Goal: Information Seeking & Learning: Learn about a topic

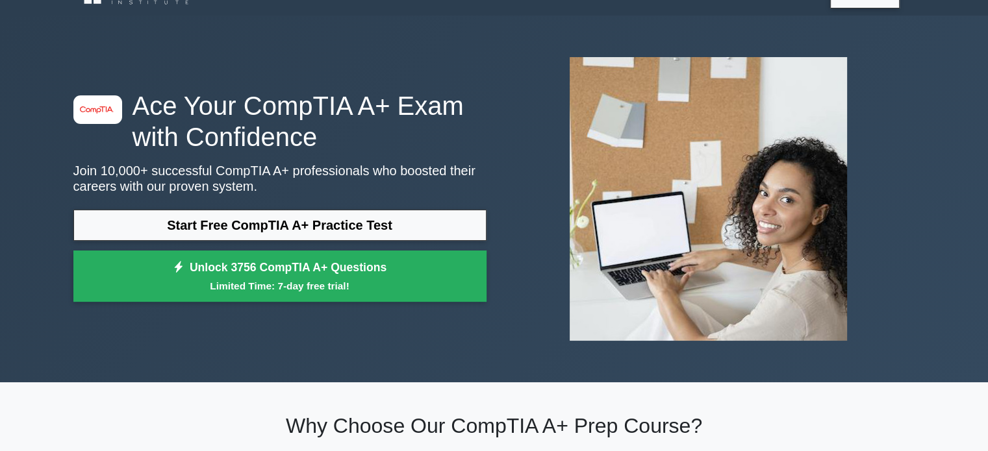
click at [262, 220] on link "Start Free CompTIA A+ Practice Test" at bounding box center [279, 225] width 413 height 31
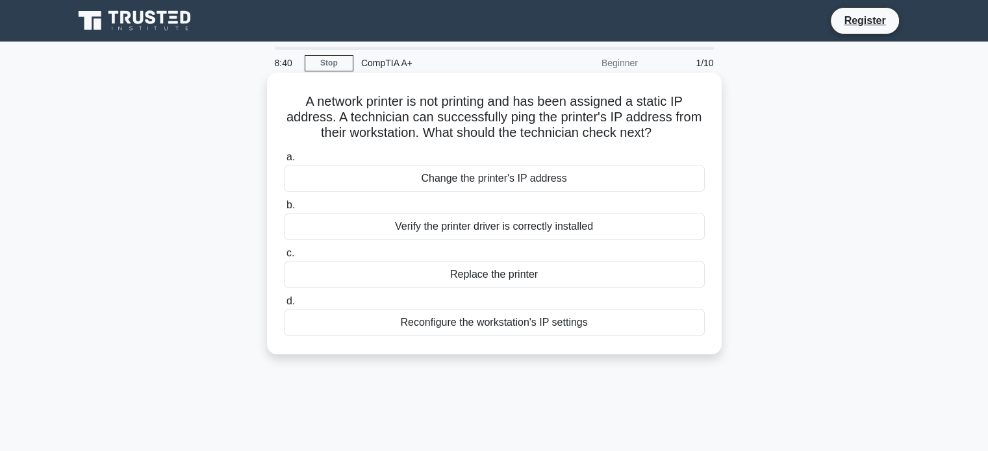
click at [546, 329] on div "Reconfigure the workstation's IP settings" at bounding box center [494, 322] width 421 height 27
click at [284, 306] on input "d. Reconfigure the workstation's IP settings" at bounding box center [284, 301] width 0 height 8
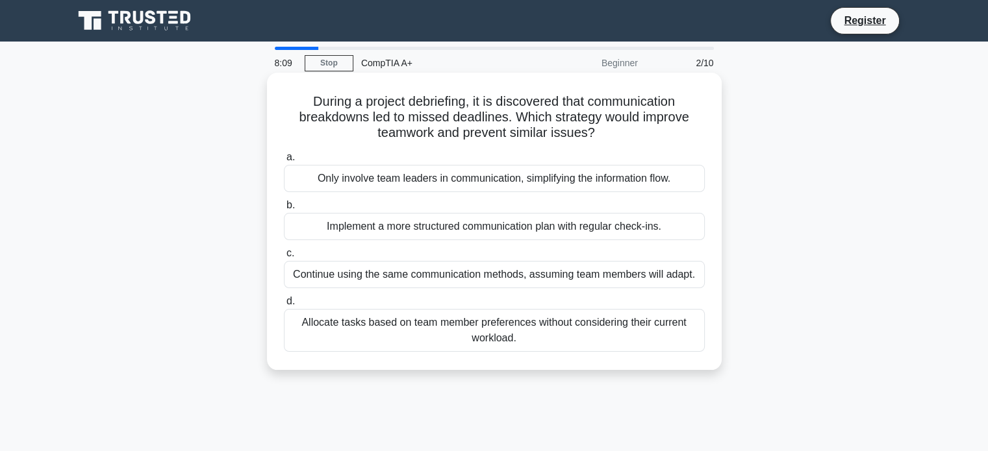
click at [488, 231] on div "Implement a more structured communication plan with regular check-ins." at bounding box center [494, 226] width 421 height 27
click at [284, 210] on input "b. Implement a more structured communication plan with regular check-ins." at bounding box center [284, 205] width 0 height 8
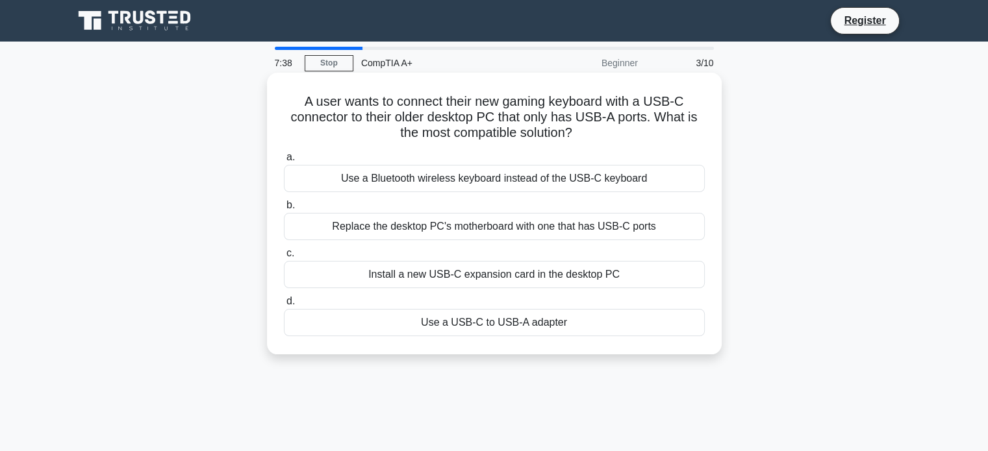
click at [559, 322] on div "Use a USB-C to USB-A adapter" at bounding box center [494, 322] width 421 height 27
click at [284, 306] on input "d. Use a USB-C to USB-A adapter" at bounding box center [284, 301] width 0 height 8
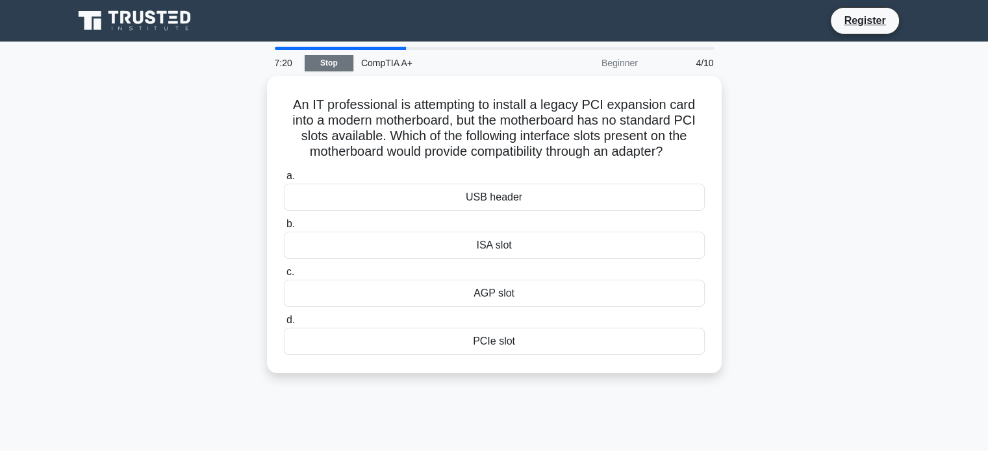
click at [327, 65] on link "Stop" at bounding box center [329, 63] width 49 height 16
